Goal: Information Seeking & Learning: Check status

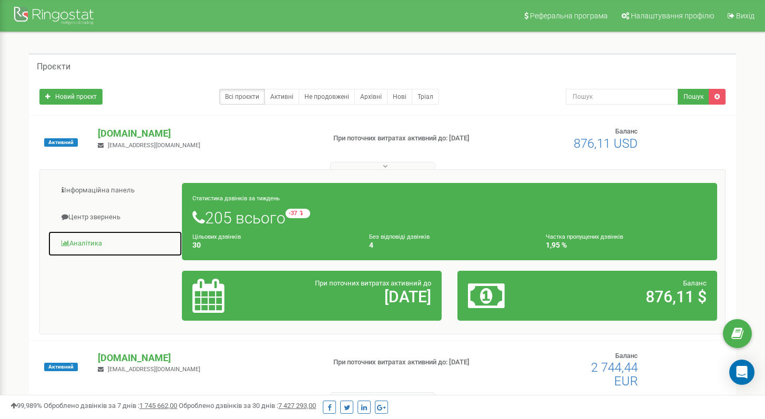
click at [84, 239] on link "Аналiтика" at bounding box center [115, 244] width 135 height 26
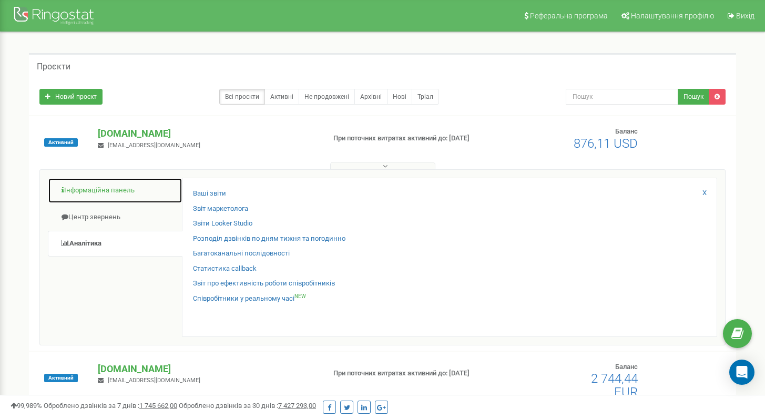
click at [96, 193] on link "Інформаційна панель" at bounding box center [115, 191] width 135 height 26
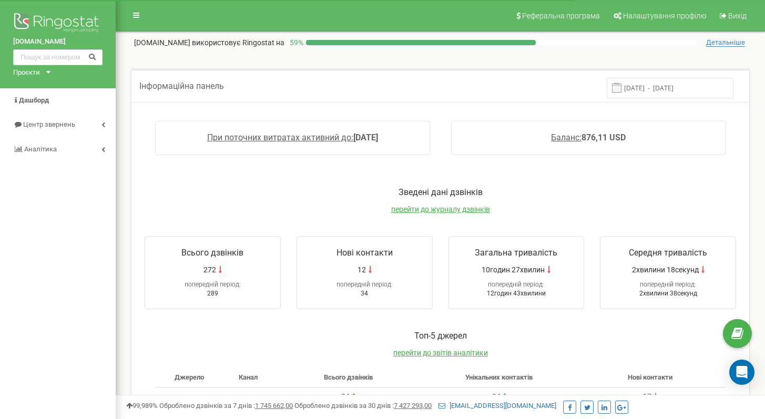
click at [473, 213] on div "Зведені дані дзвінків перейти до журналу дзвінків" at bounding box center [440, 206] width 612 height 38
click at [476, 209] on span "перейти до журналу дзвінків" at bounding box center [440, 209] width 99 height 8
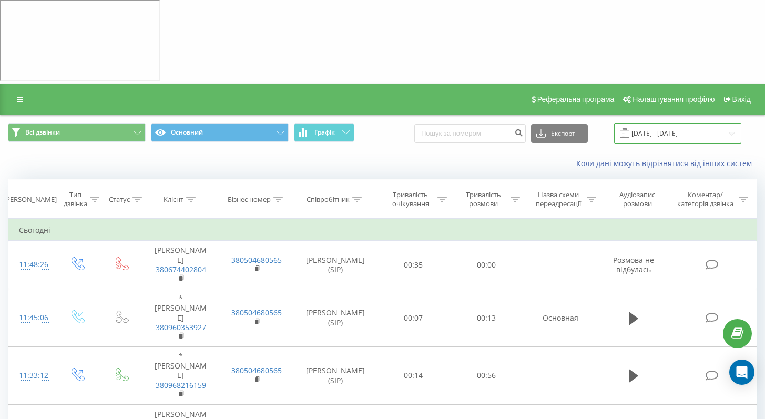
click at [662, 123] on input "23.08.2025 - 23.09.2025" at bounding box center [677, 133] width 127 height 20
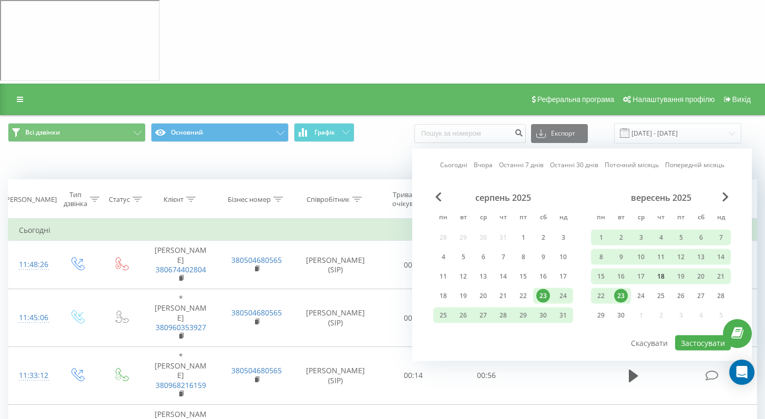
click at [666, 270] on div "18" at bounding box center [661, 277] width 14 height 14
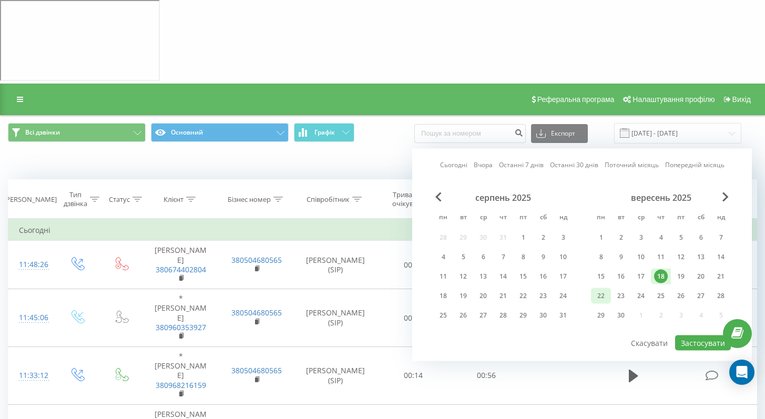
click at [608, 288] on div "22" at bounding box center [601, 296] width 20 height 16
click at [669, 335] on button "Скасувати" at bounding box center [649, 342] width 48 height 15
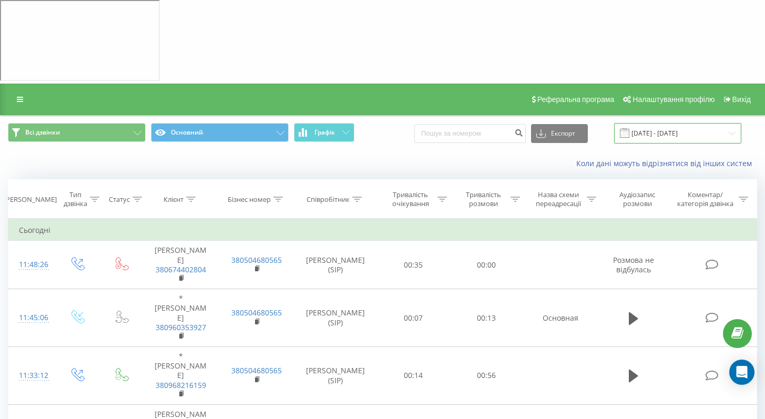
click at [697, 123] on input "23.08.2025 - 23.09.2025" at bounding box center [677, 133] width 127 height 20
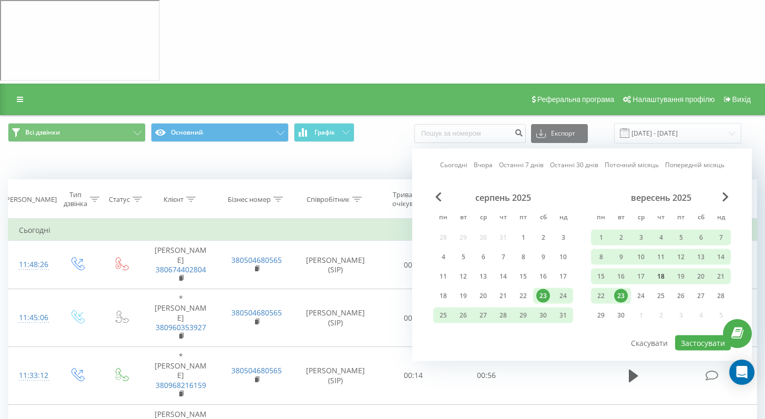
click at [660, 270] on div "18" at bounding box center [661, 277] width 14 height 14
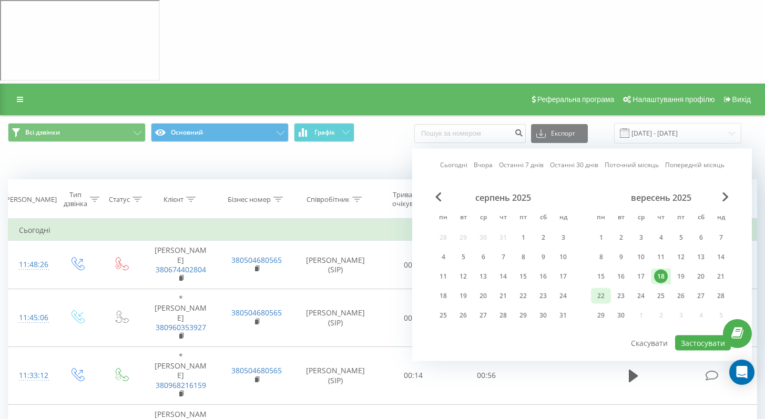
click at [606, 289] on div "22" at bounding box center [601, 296] width 14 height 14
click at [705, 335] on button "Застосувати" at bounding box center [703, 342] width 56 height 15
type input "18.09.2025 - 22.09.2025"
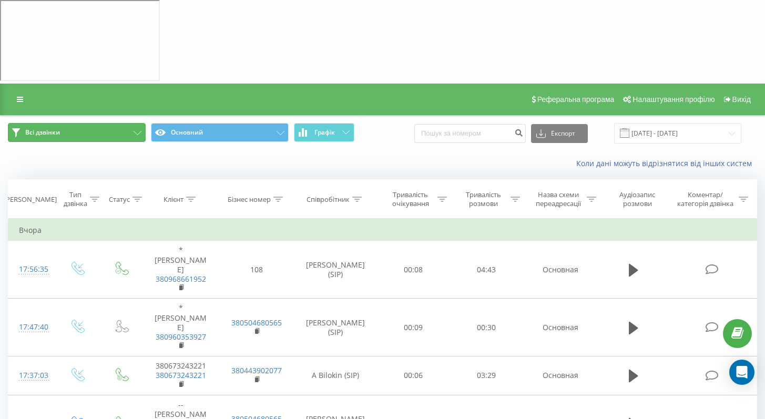
click at [95, 123] on button "Всі дзвінки" at bounding box center [77, 132] width 138 height 19
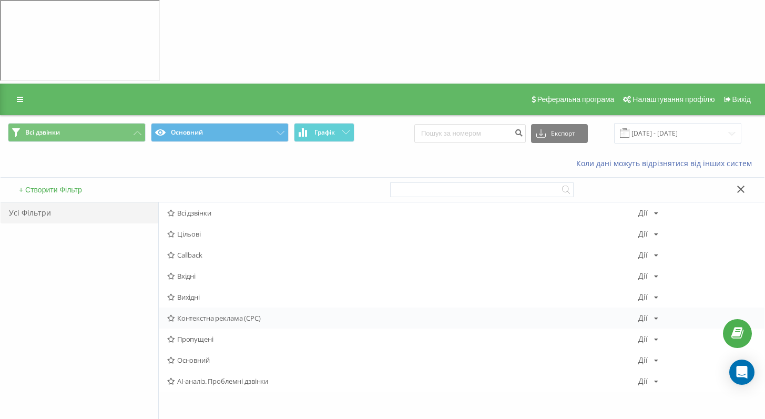
click at [204, 307] on div "Контекстна реклама (CPC) Дії Редагувати Копіювати Видалити За замовчуванням Под…" at bounding box center [461, 317] width 605 height 21
click at [269, 307] on div "Контекстна реклама (CPC) Дії Редагувати Копіювати Видалити За замовчуванням Под…" at bounding box center [461, 317] width 605 height 21
click at [272, 314] on span "Контекстна реклама (CPC)" at bounding box center [402, 317] width 471 height 7
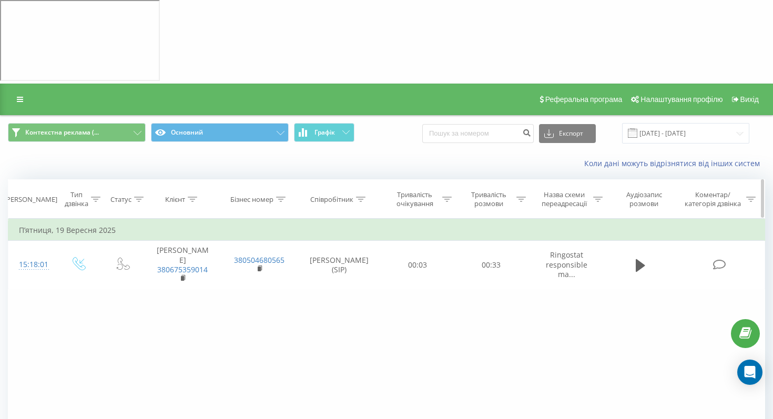
click at [79, 190] on div "Тип дзвінка" at bounding box center [77, 199] width 24 height 18
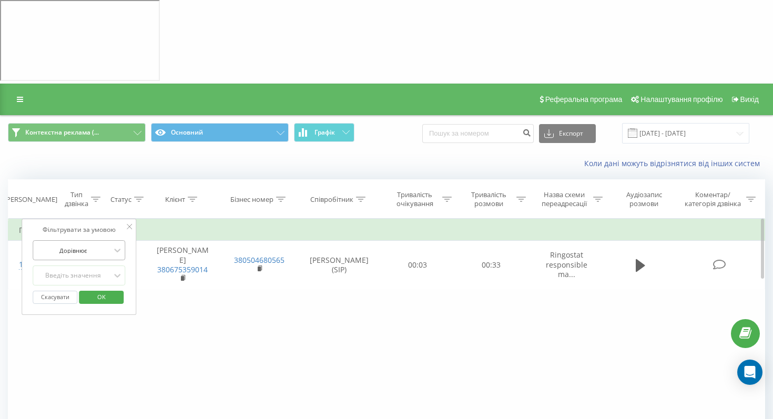
click at [84, 245] on div at bounding box center [73, 250] width 75 height 10
click at [81, 262] on div "Дорівнює" at bounding box center [79, 270] width 91 height 17
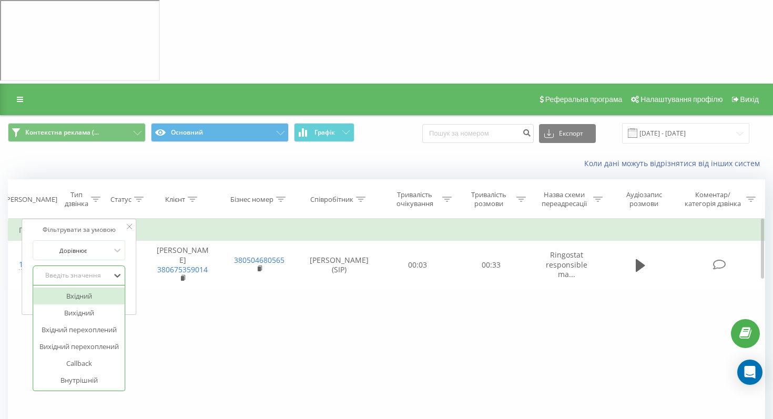
click at [88, 268] on div "Введіть значення" at bounding box center [73, 276] width 77 height 16
click at [77, 287] on div "Вхідний" at bounding box center [79, 295] width 91 height 17
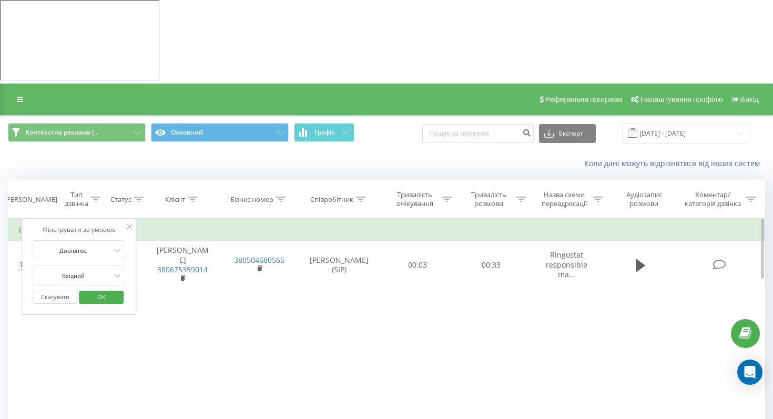
click at [109, 289] on span "OK" at bounding box center [101, 297] width 29 height 16
